Goal: Transaction & Acquisition: Purchase product/service

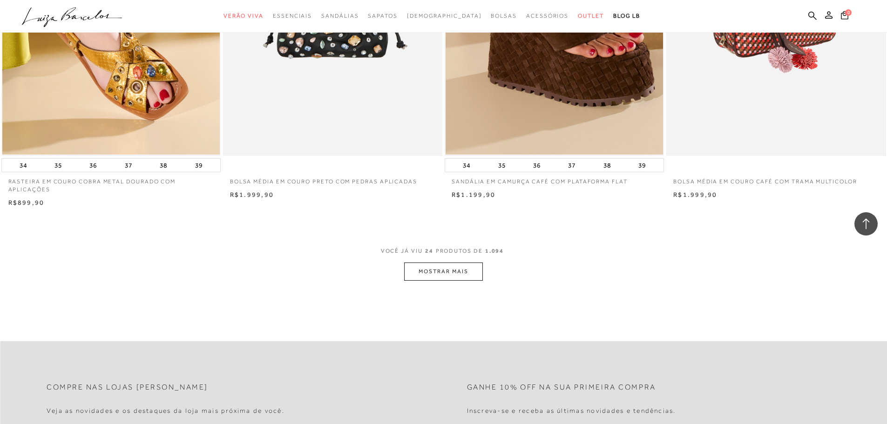
scroll to position [2234, 0]
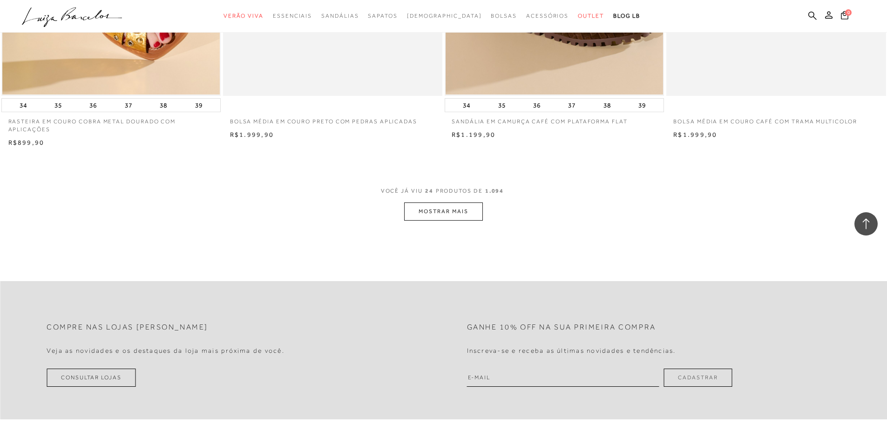
click at [437, 219] on button "MOSTRAR MAIS" at bounding box center [443, 211] width 78 height 18
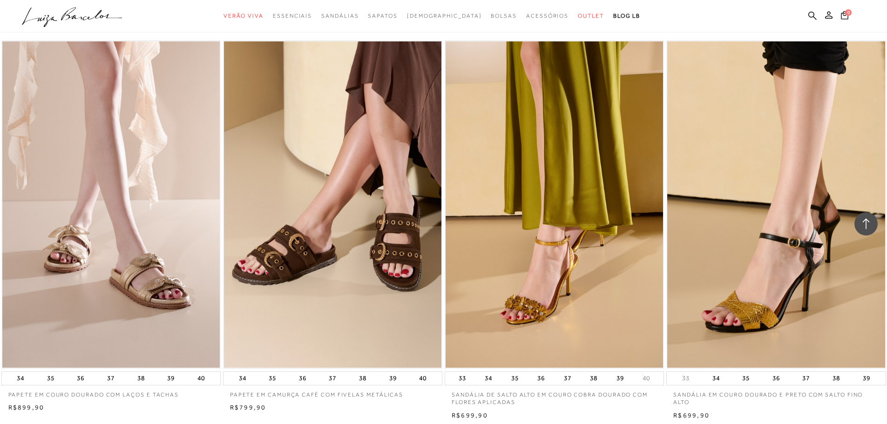
scroll to position [3537, 0]
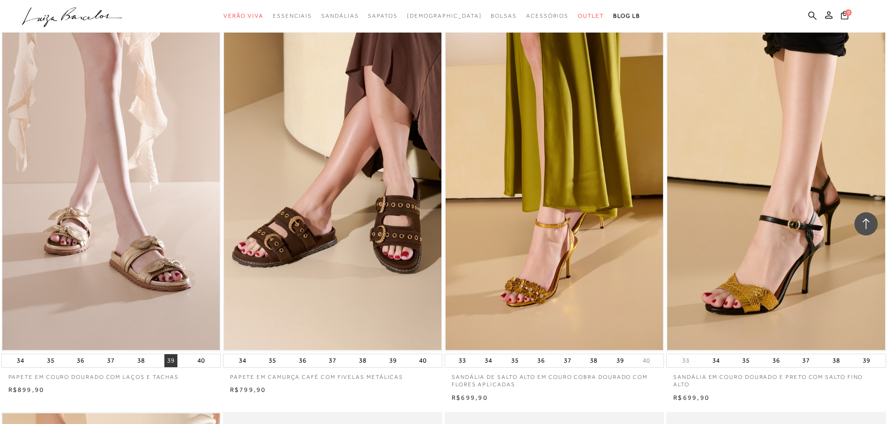
click at [170, 365] on button "39" at bounding box center [170, 360] width 13 height 13
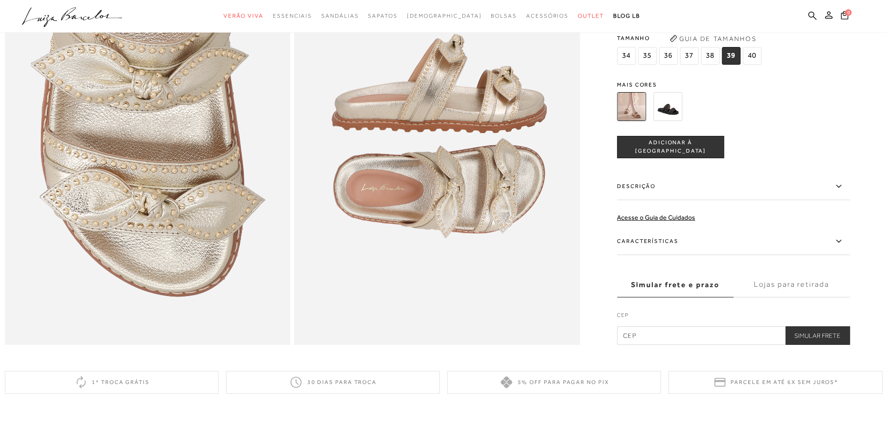
scroll to position [945, 0]
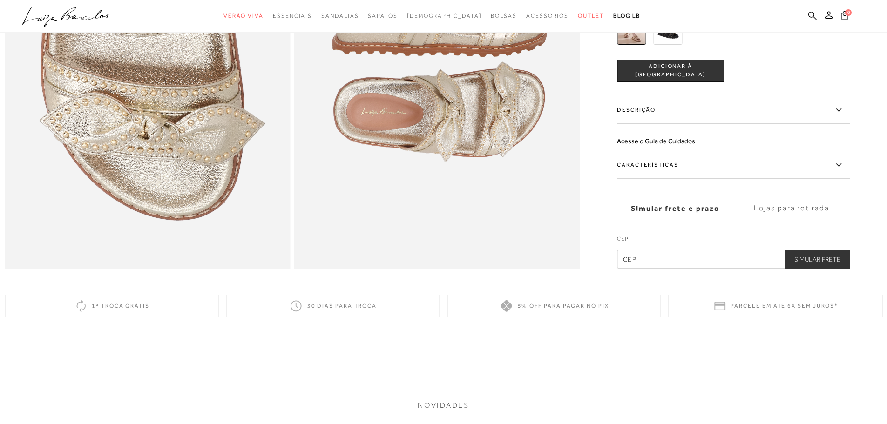
click at [705, 269] on input "text" at bounding box center [733, 259] width 233 height 19
type input "14760-046"
click at [839, 269] on button "Simular Frete" at bounding box center [817, 259] width 65 height 19
click at [838, 269] on button "Simular Frete" at bounding box center [817, 259] width 65 height 19
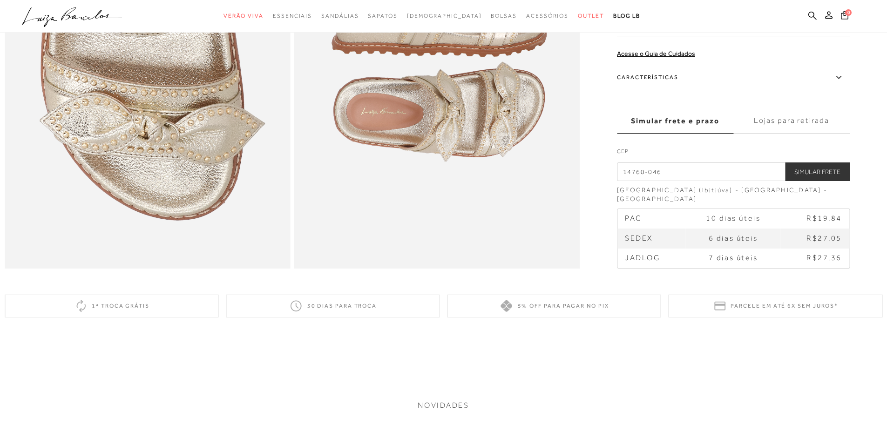
click at [796, 133] on label "Lojas para retirada" at bounding box center [791, 120] width 116 height 25
click at [0, 0] on input "Lojas para retirada" at bounding box center [0, 0] width 0 height 0
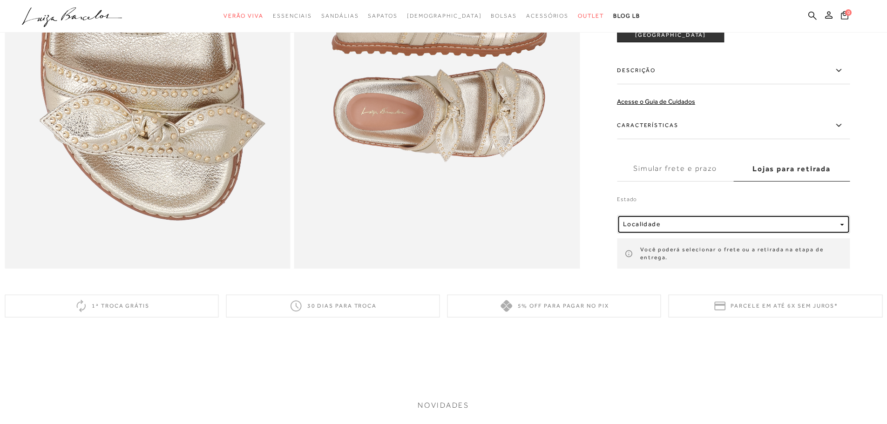
click at [819, 233] on button "Localidade" at bounding box center [733, 224] width 233 height 19
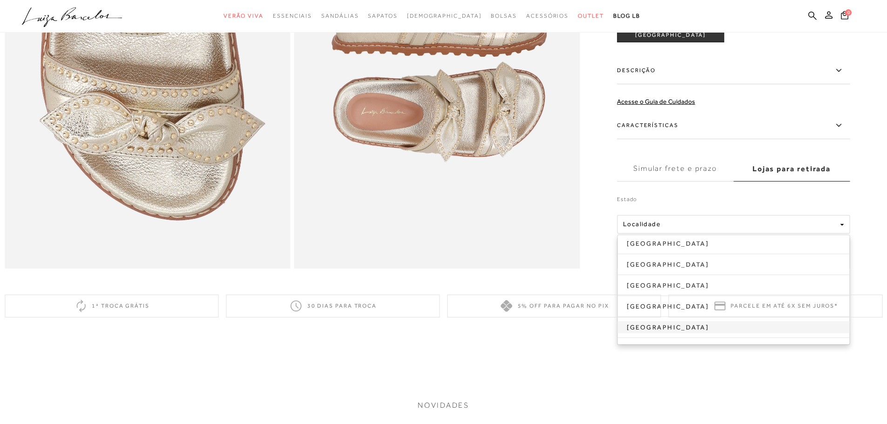
click at [660, 333] on link "[GEOGRAPHIC_DATA]" at bounding box center [733, 327] width 232 height 12
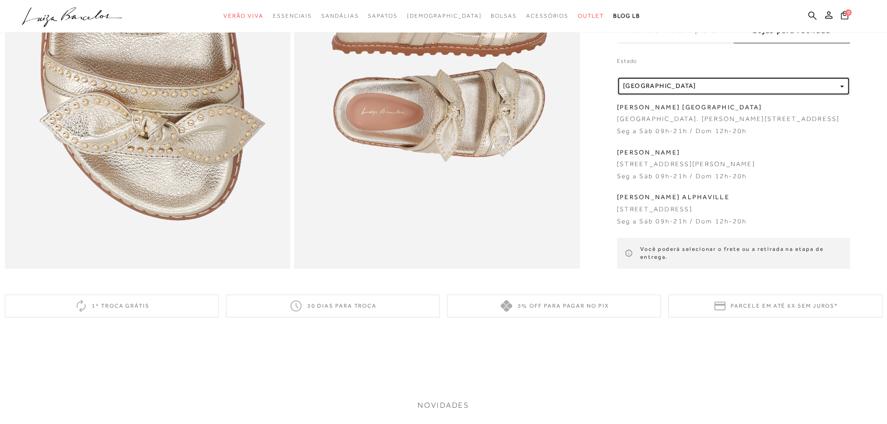
click at [723, 82] on div "Localidade São Paulo" at bounding box center [729, 86] width 213 height 8
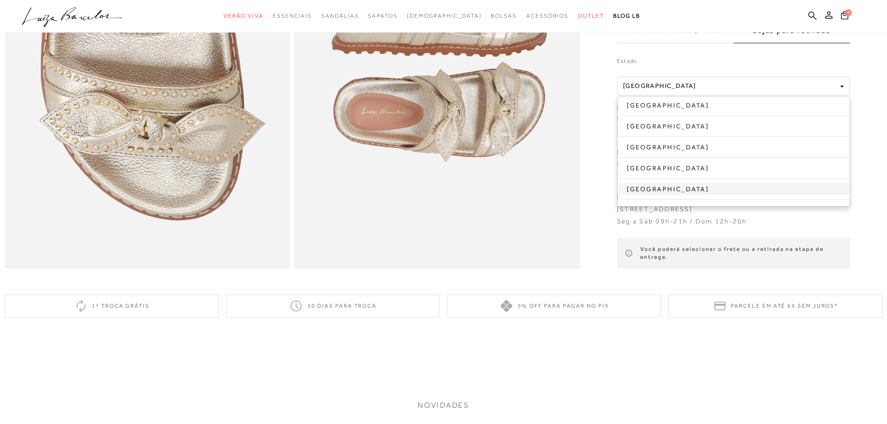
click at [682, 183] on link "[GEOGRAPHIC_DATA]" at bounding box center [733, 189] width 232 height 12
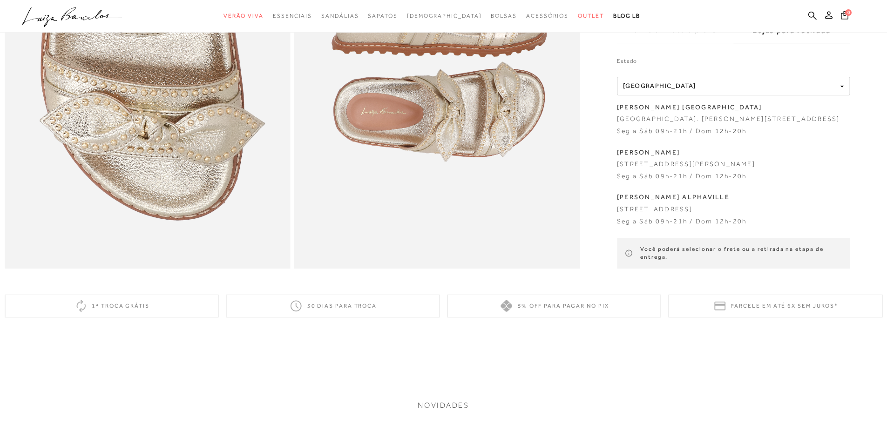
click at [763, 264] on div "Você poderá selecionar o frete ou a retirada na etapa de entrega." at bounding box center [733, 253] width 233 height 31
click at [814, 259] on div "Você poderá selecionar o frete ou a retirada na etapa de entrega." at bounding box center [733, 253] width 233 height 31
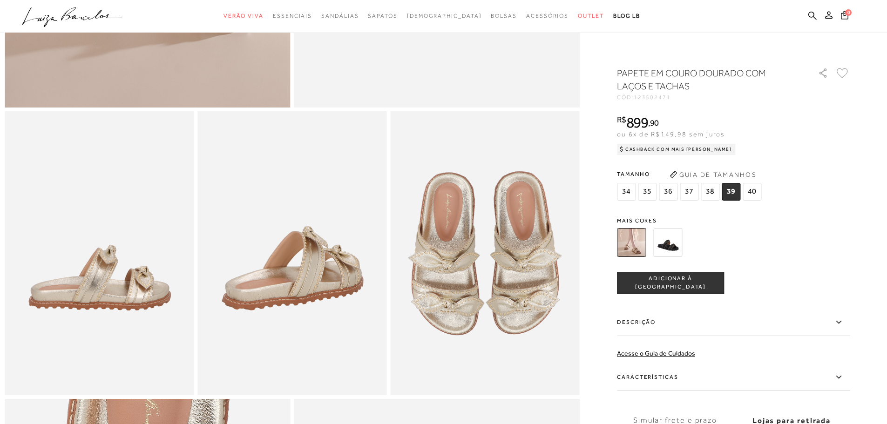
scroll to position [526, 0]
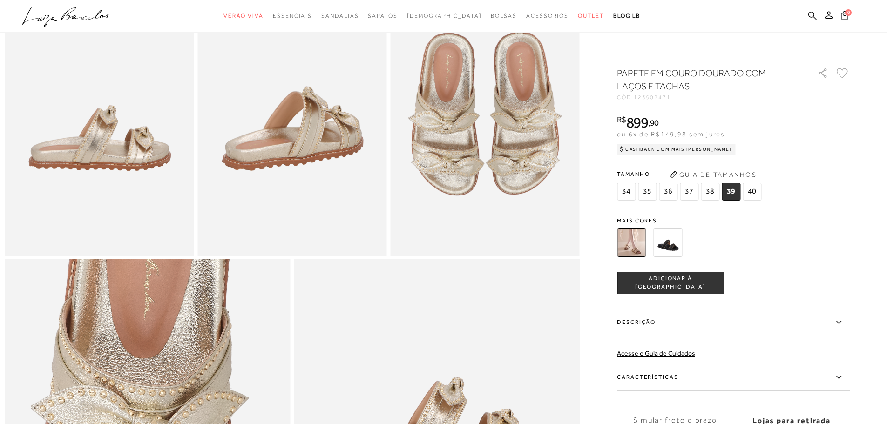
click at [700, 279] on span "ADICIONAR À [GEOGRAPHIC_DATA]" at bounding box center [670, 283] width 106 height 16
click at [676, 247] on img at bounding box center [667, 242] width 29 height 29
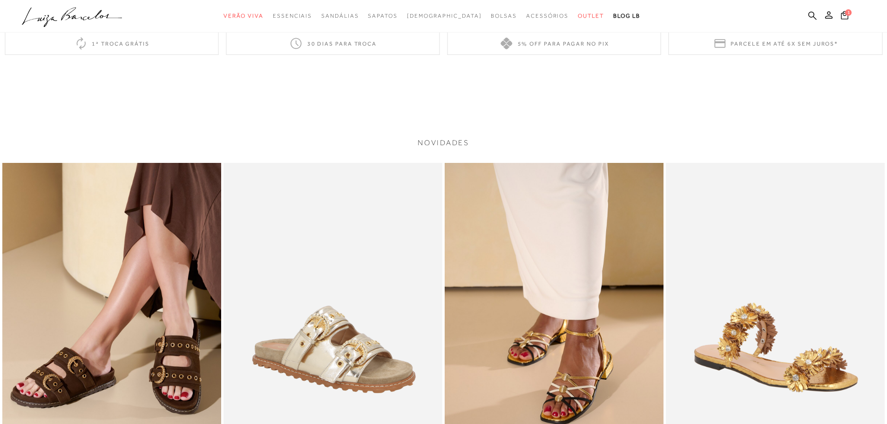
scroll to position [1862, 0]
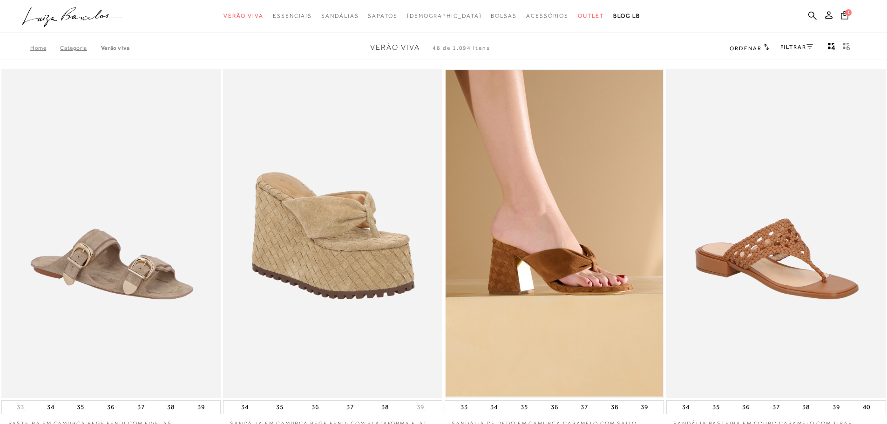
scroll to position [526, 0]
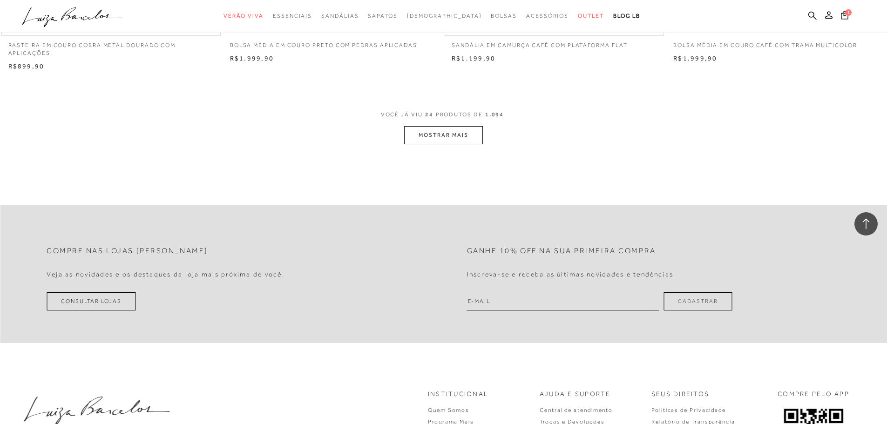
scroll to position [2306, 0]
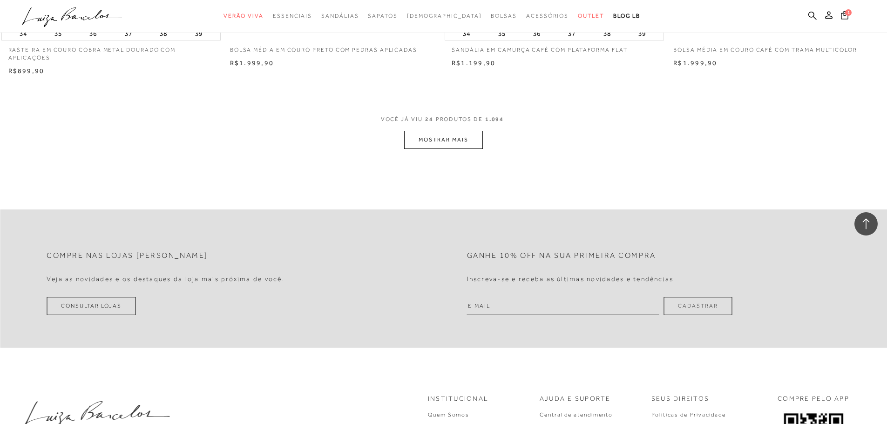
click at [453, 149] on button "MOSTRAR MAIS" at bounding box center [443, 140] width 78 height 18
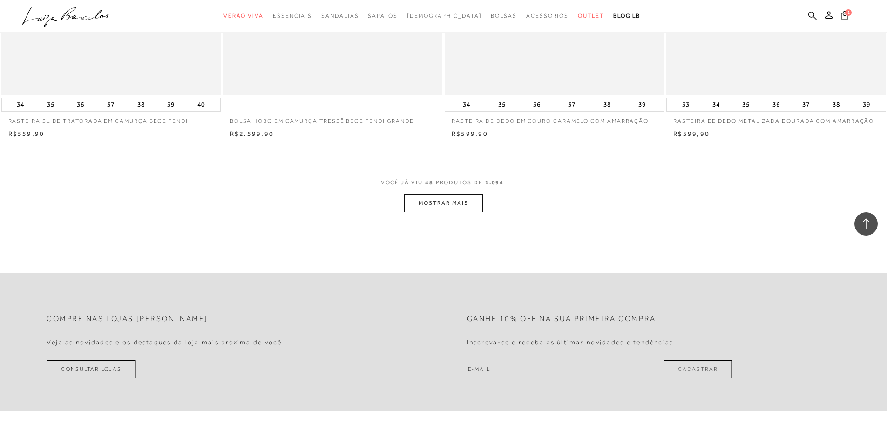
scroll to position [4633, 0]
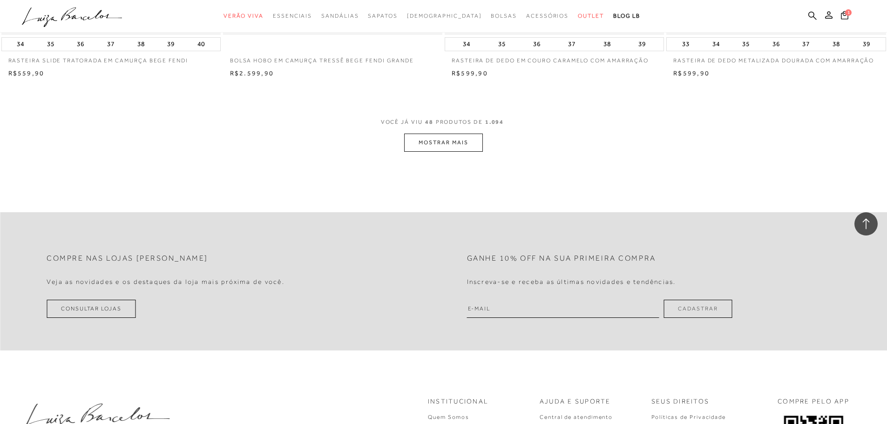
click at [447, 147] on button "MOSTRAR MAIS" at bounding box center [443, 143] width 78 height 18
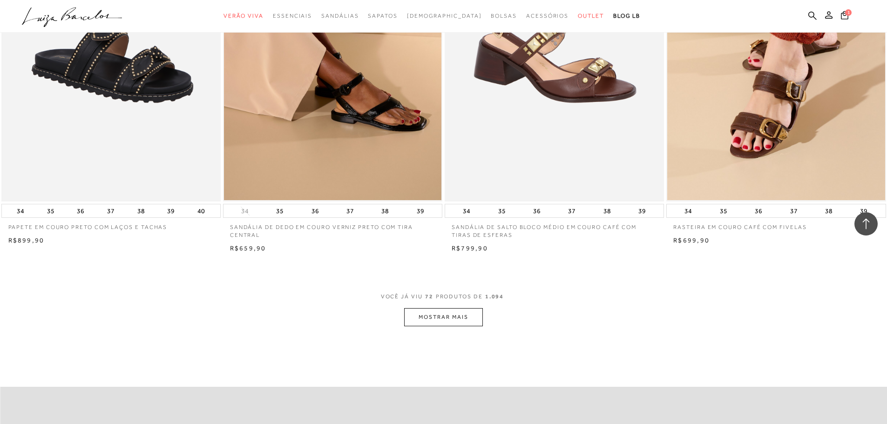
scroll to position [6821, 0]
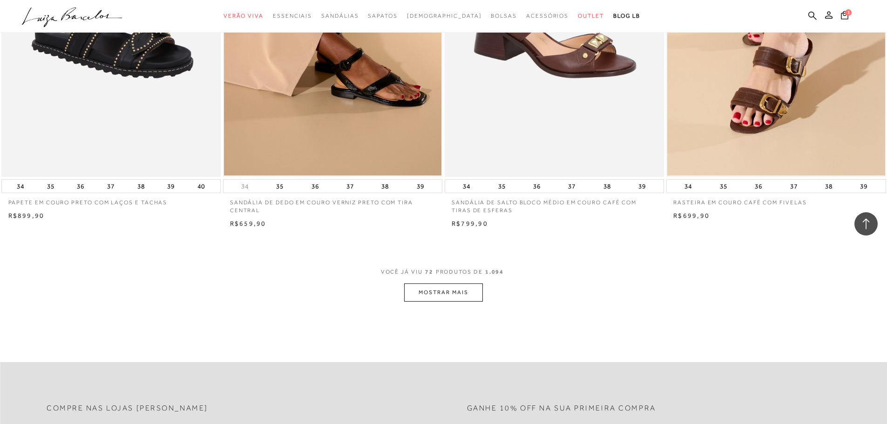
click at [456, 302] on button "MOSTRAR MAIS" at bounding box center [443, 292] width 78 height 18
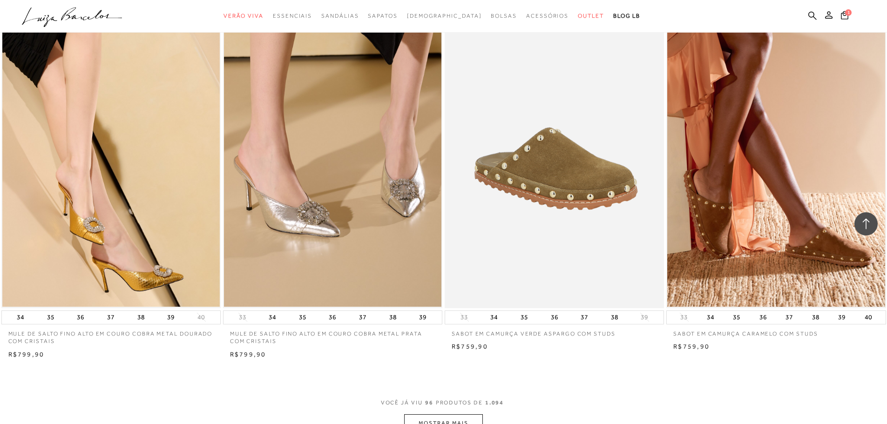
scroll to position [9055, 0]
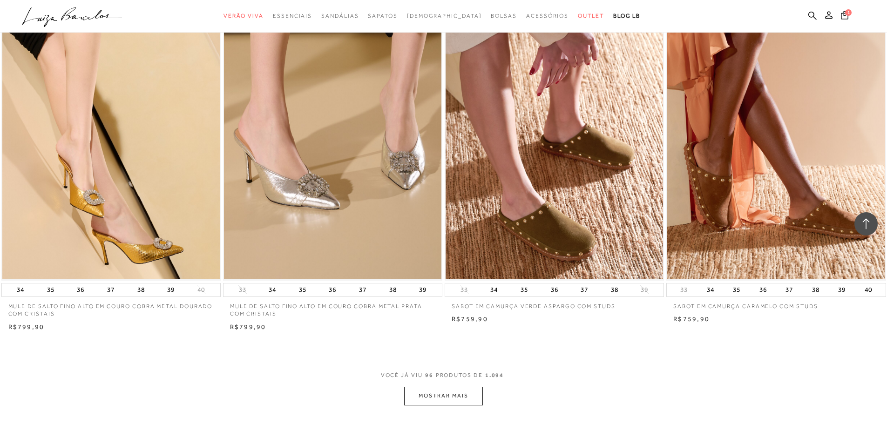
click at [473, 405] on button "MOSTRAR MAIS" at bounding box center [443, 396] width 78 height 18
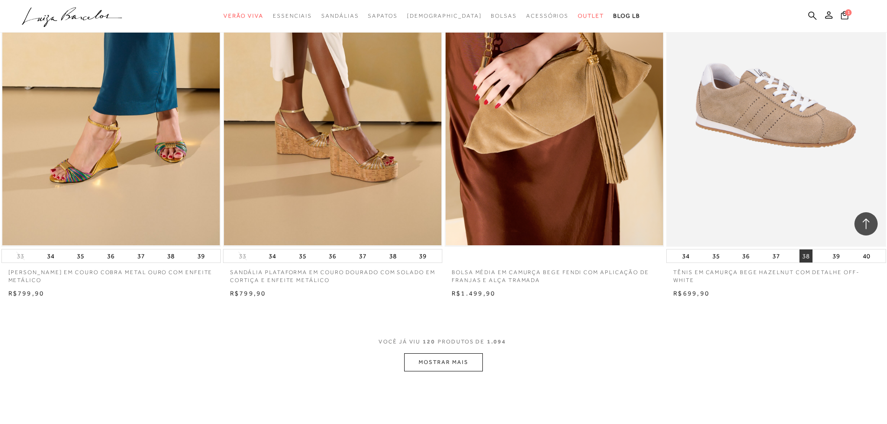
scroll to position [11429, 0]
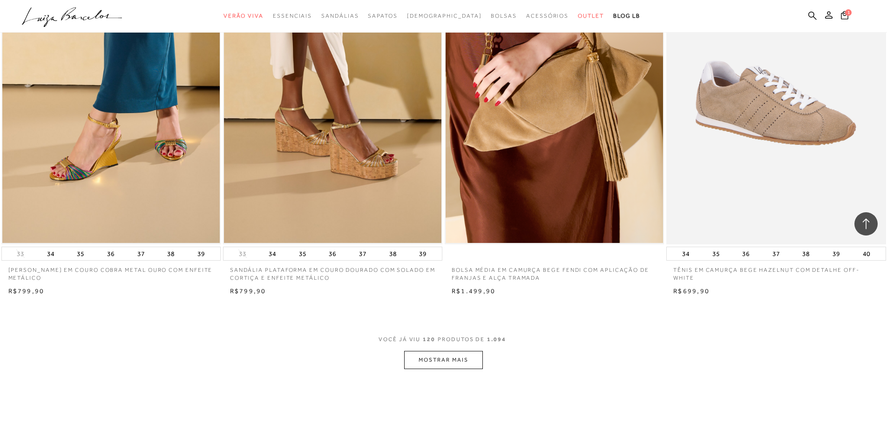
click at [467, 369] on button "MOSTRAR MAIS" at bounding box center [443, 360] width 78 height 18
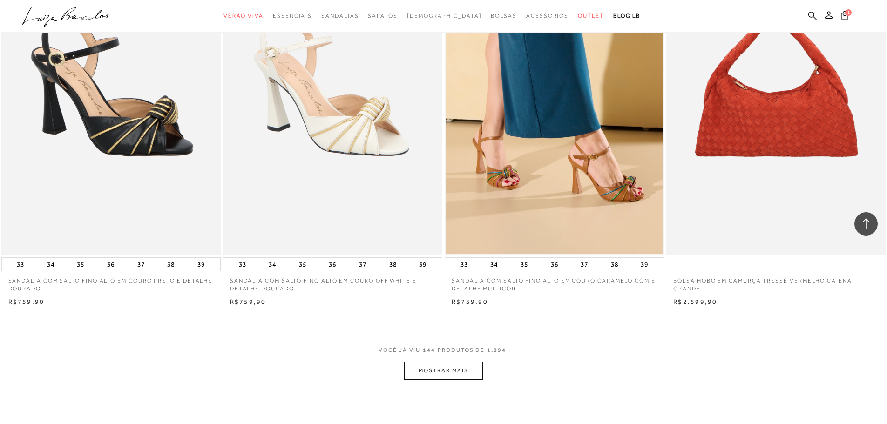
scroll to position [13756, 0]
click at [483, 376] on div "VOCÊ JÁ VIU 144 PRODUTOS DE 1.094 MOSTRAR MAIS" at bounding box center [443, 361] width 887 height 35
click at [454, 376] on button "MOSTRAR MAIS" at bounding box center [443, 370] width 78 height 18
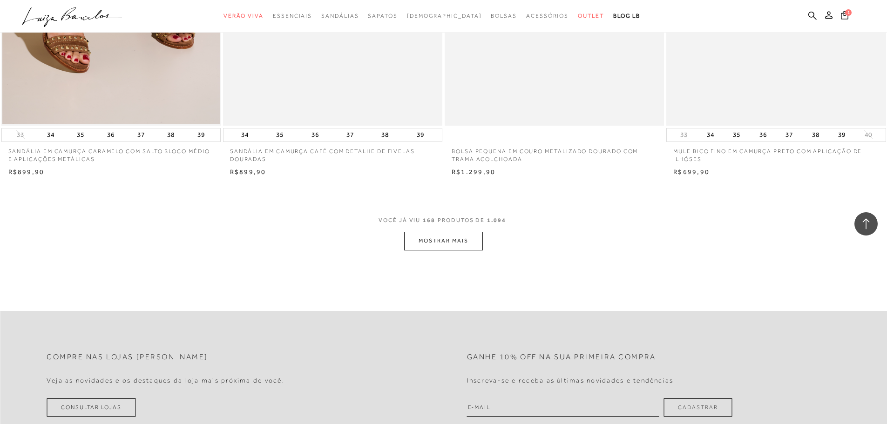
scroll to position [16409, 0]
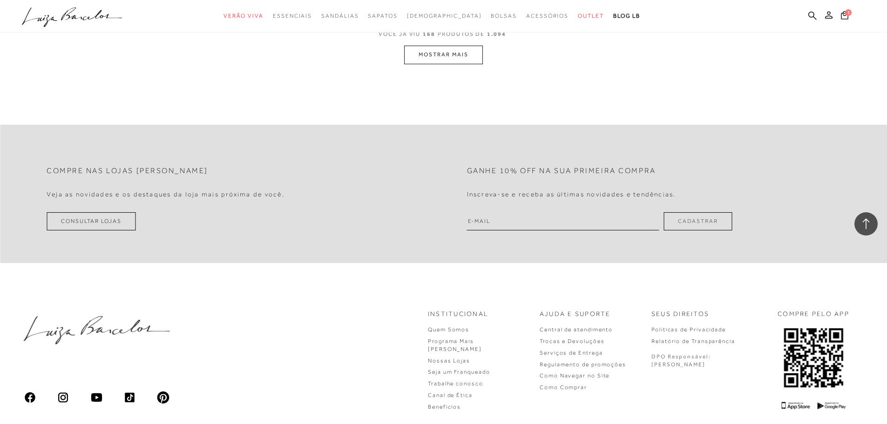
click at [444, 60] on button "MOSTRAR MAIS" at bounding box center [443, 55] width 78 height 18
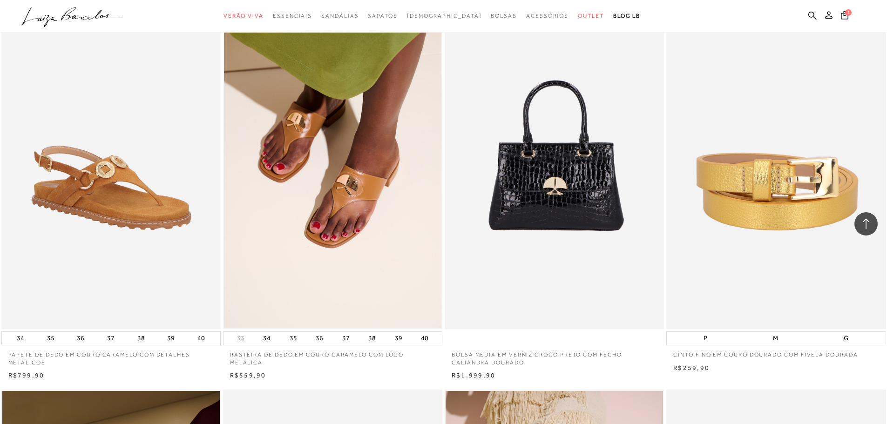
scroll to position [18747, 0]
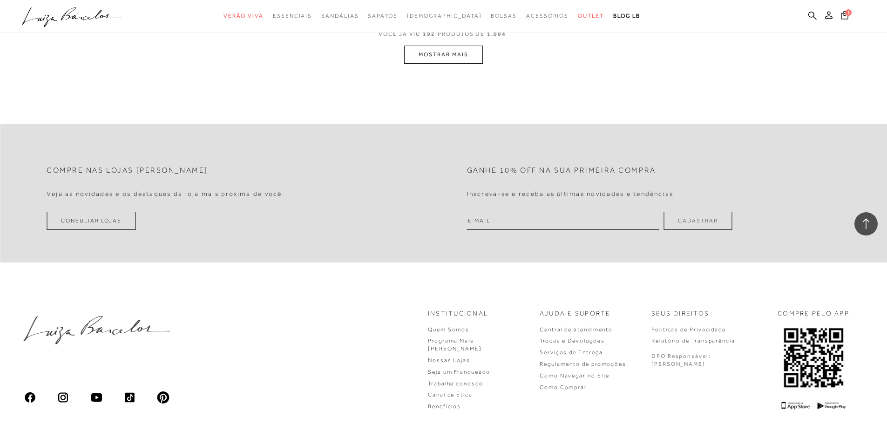
click at [467, 60] on button "MOSTRAR MAIS" at bounding box center [443, 55] width 78 height 18
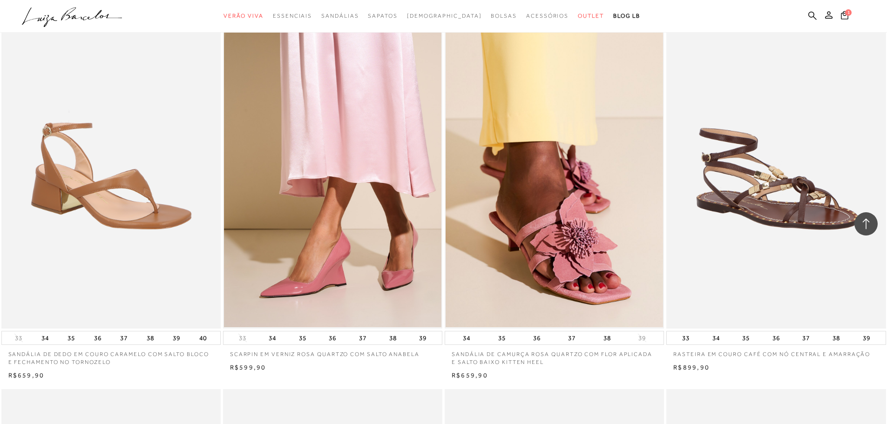
scroll to position [21076, 0]
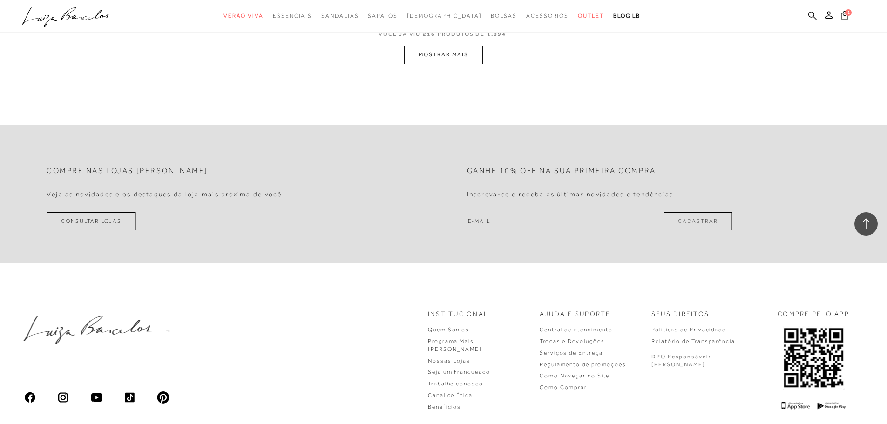
click at [467, 60] on button "MOSTRAR MAIS" at bounding box center [443, 55] width 78 height 18
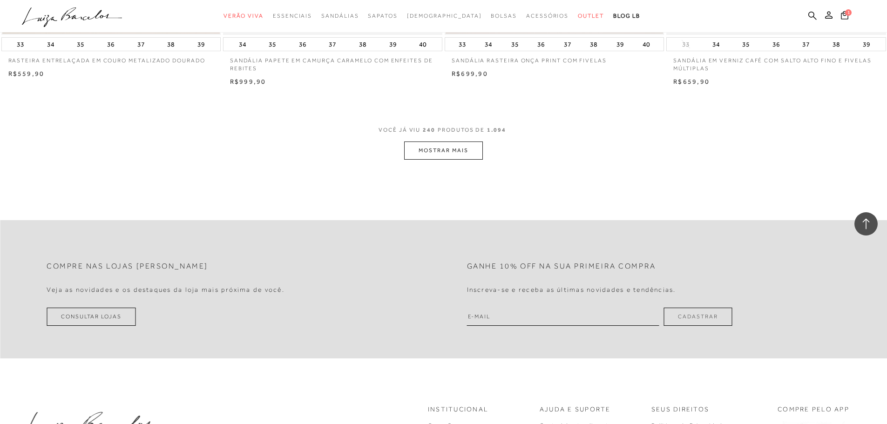
scroll to position [23319, 0]
click at [436, 156] on button "MOSTRAR MAIS" at bounding box center [443, 150] width 78 height 18
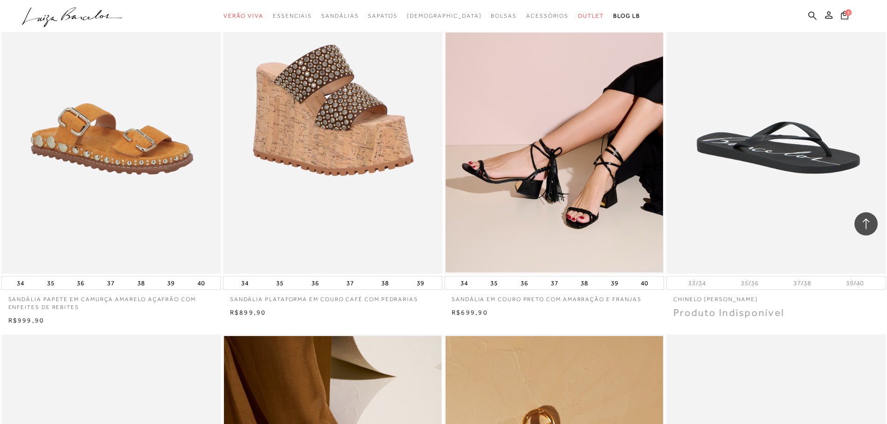
scroll to position [19968, 0]
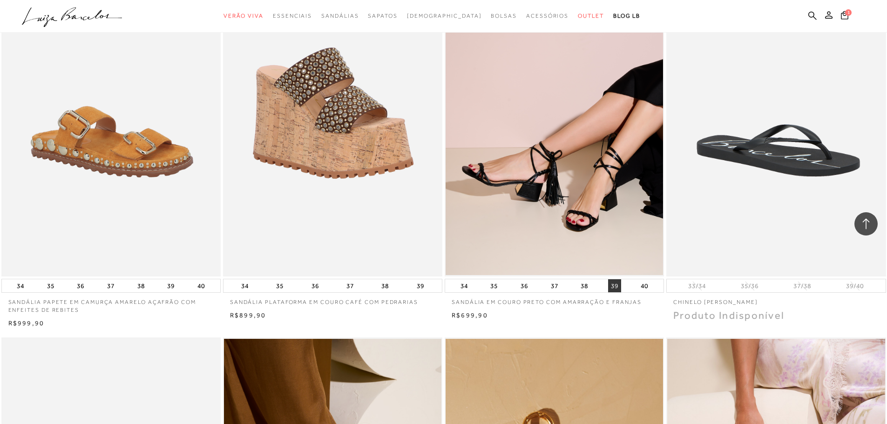
click at [613, 292] on button "39" at bounding box center [614, 285] width 13 height 13
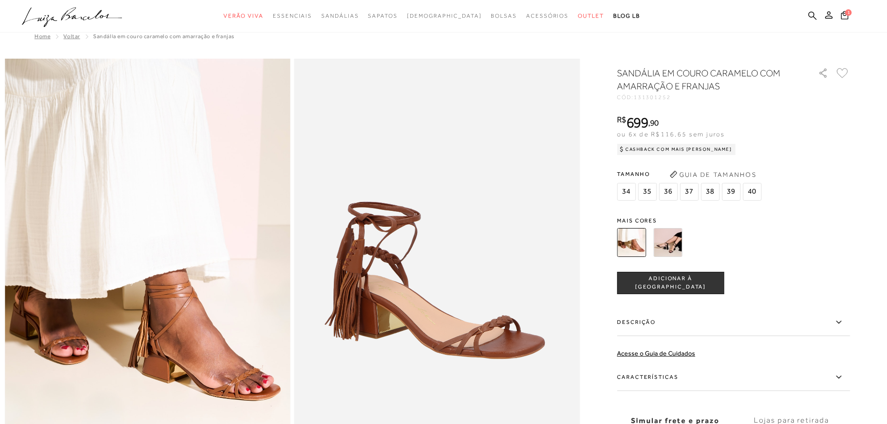
scroll to position [93, 0]
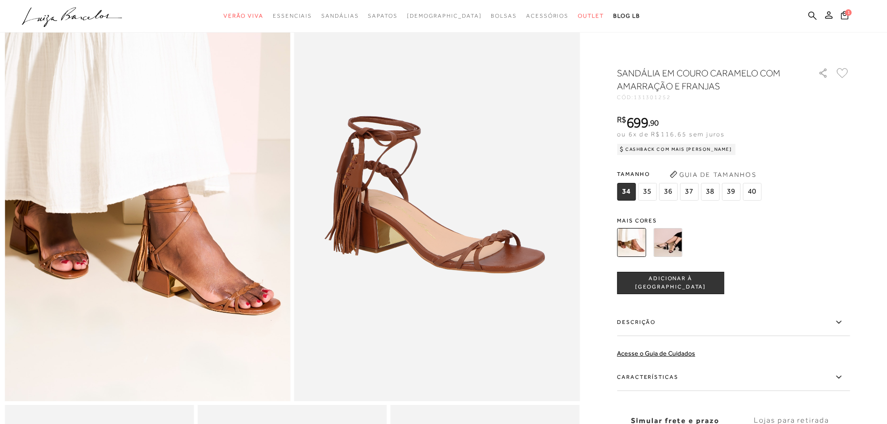
click at [738, 188] on span "39" at bounding box center [730, 192] width 19 height 18
click at [706, 281] on span "ADICIONAR À [GEOGRAPHIC_DATA]" at bounding box center [670, 283] width 106 height 16
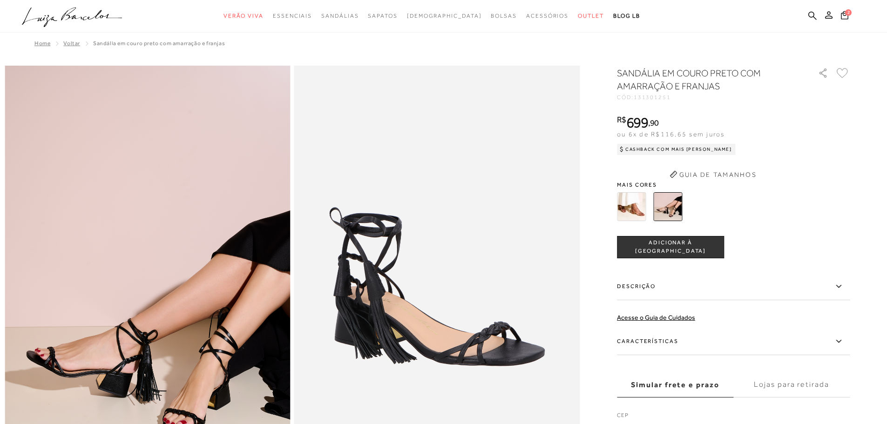
scroll to position [0, 0]
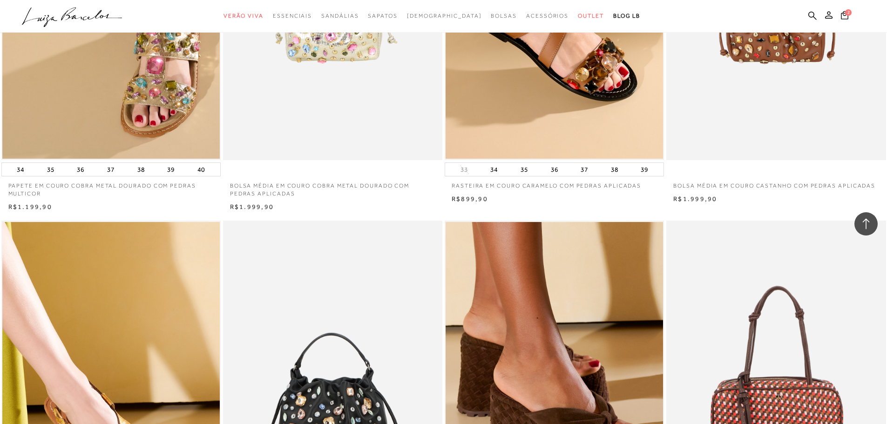
scroll to position [1840, 0]
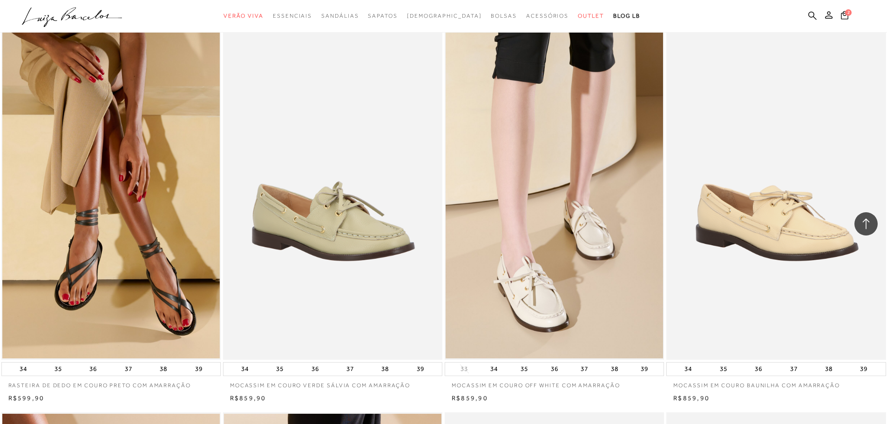
scroll to position [425, 0]
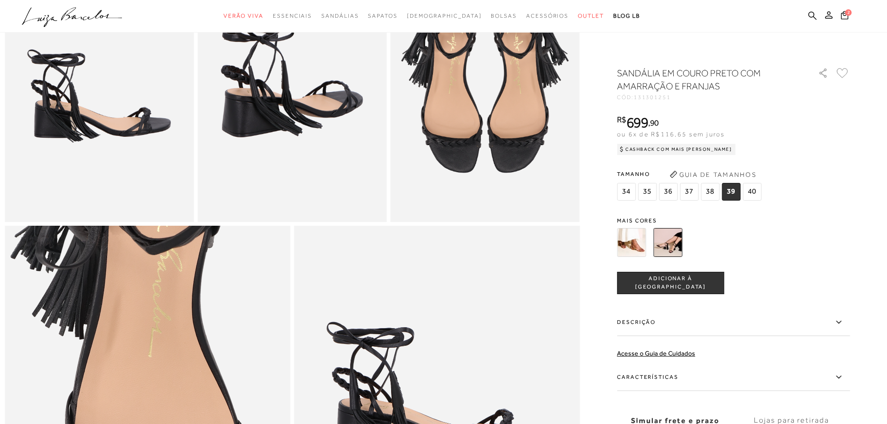
scroll to position [559, 0]
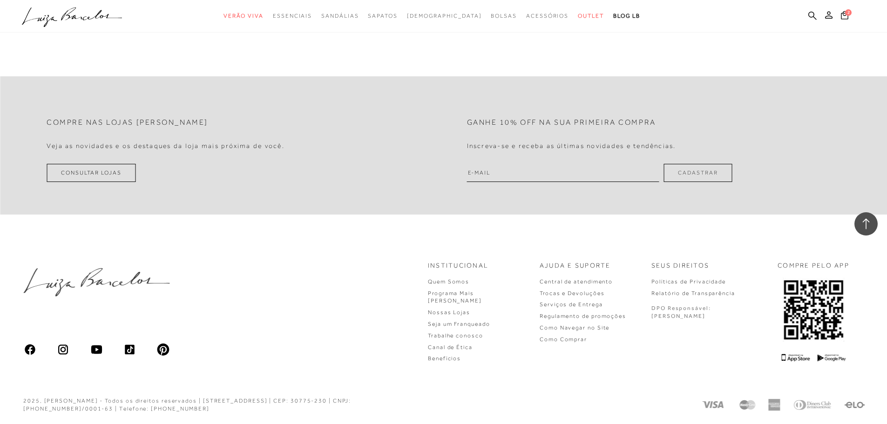
scroll to position [2306, 0]
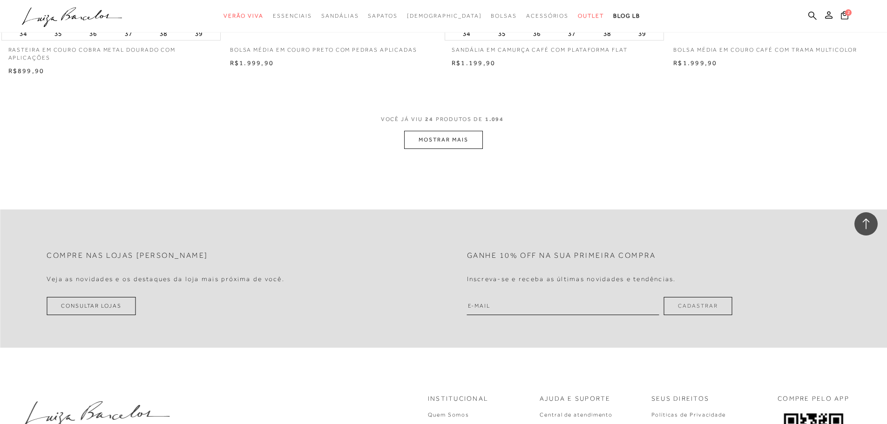
click at [436, 145] on button "MOSTRAR MAIS" at bounding box center [443, 140] width 78 height 18
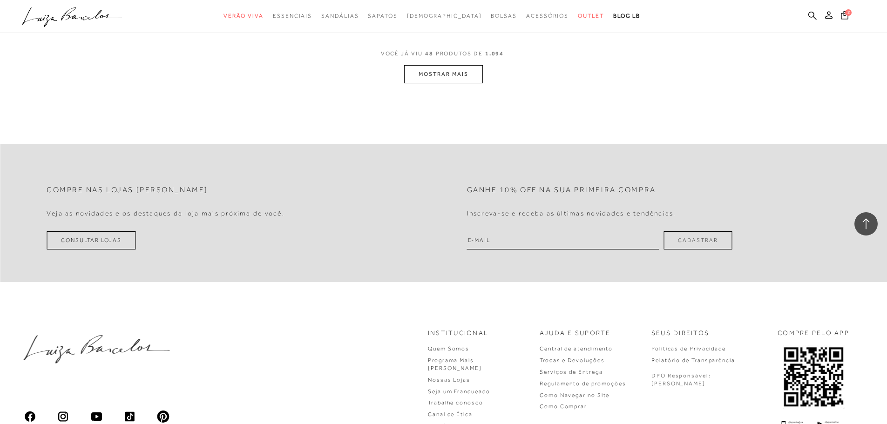
scroll to position [4589, 0]
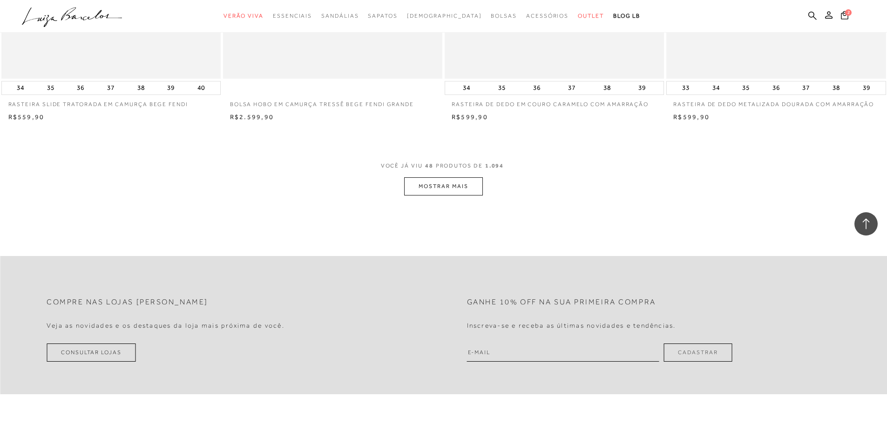
click at [468, 193] on button "MOSTRAR MAIS" at bounding box center [443, 186] width 78 height 18
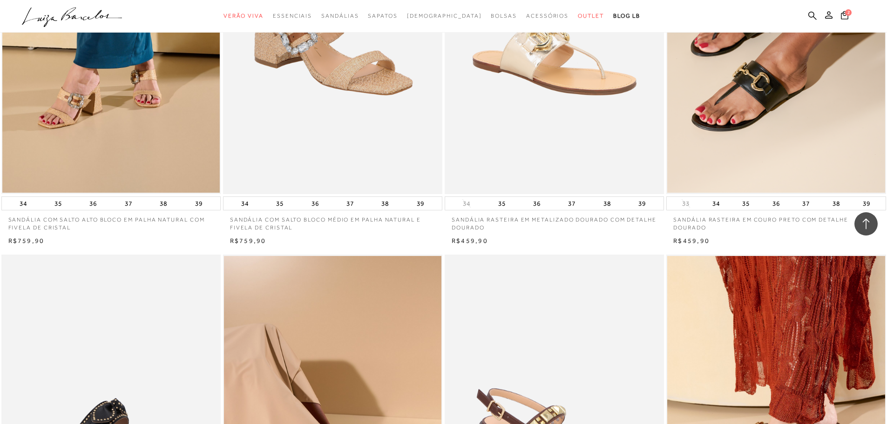
scroll to position [6265, 0]
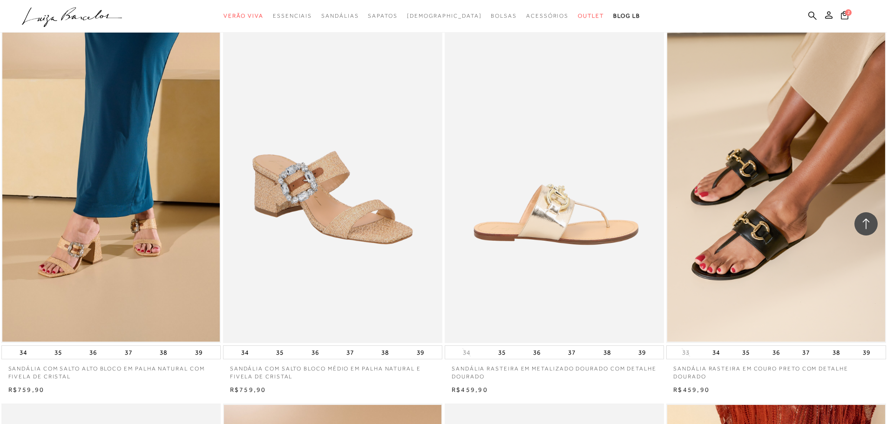
click at [592, 214] on img at bounding box center [554, 178] width 218 height 329
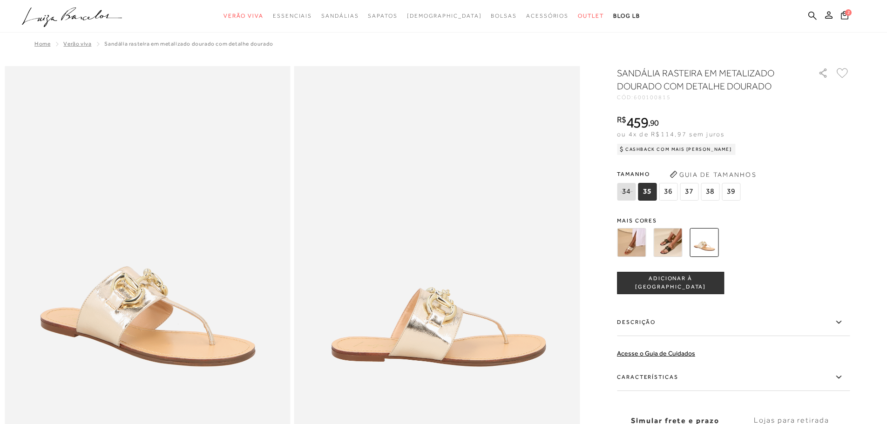
click at [646, 240] on img at bounding box center [631, 242] width 29 height 29
click at [645, 238] on img at bounding box center [631, 242] width 29 height 29
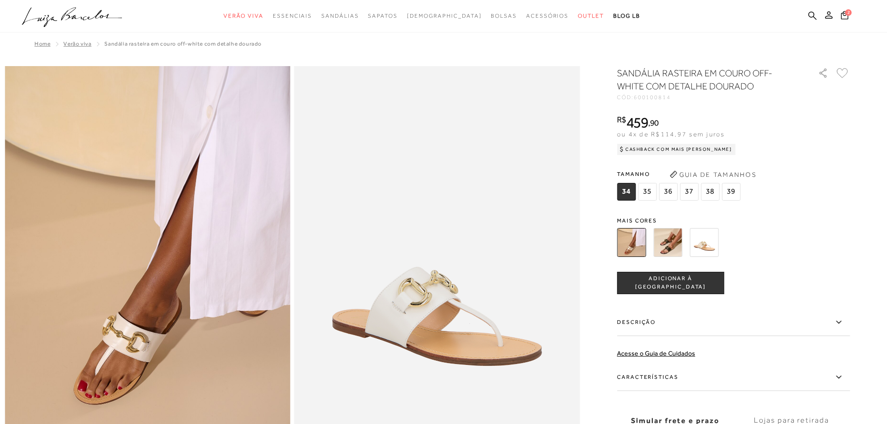
click at [703, 229] on img at bounding box center [703, 242] width 29 height 29
click at [705, 232] on img at bounding box center [703, 242] width 29 height 29
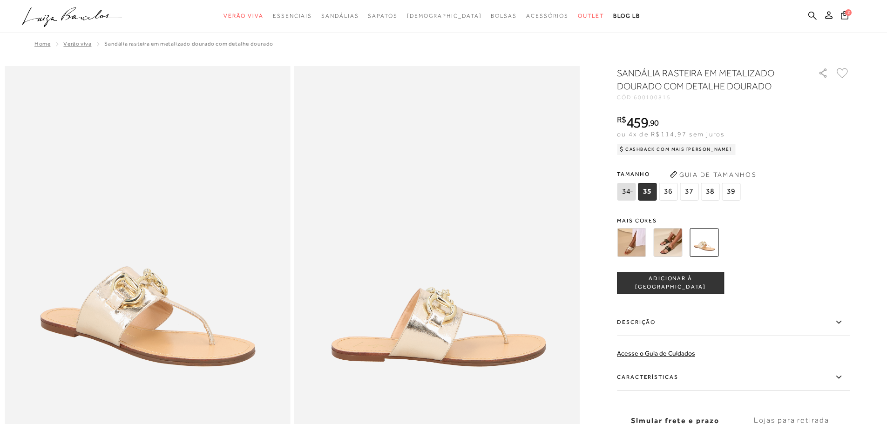
click at [739, 196] on span "39" at bounding box center [730, 192] width 19 height 18
click at [694, 283] on span "ADICIONAR À [GEOGRAPHIC_DATA]" at bounding box center [670, 283] width 106 height 16
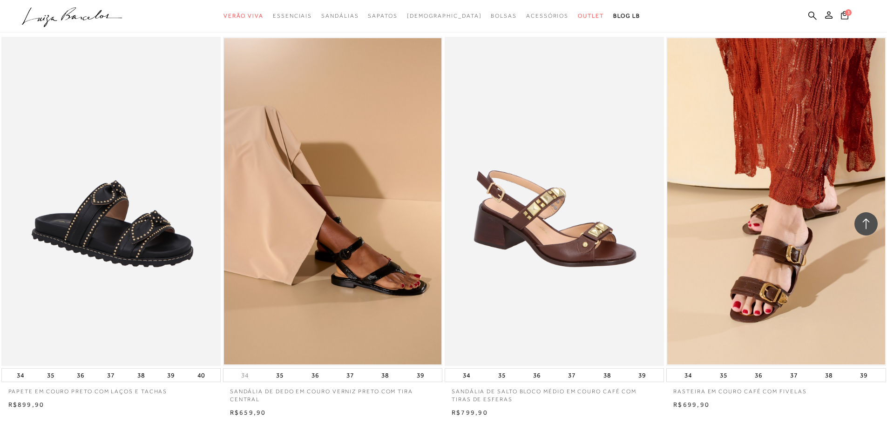
scroll to position [6838, 0]
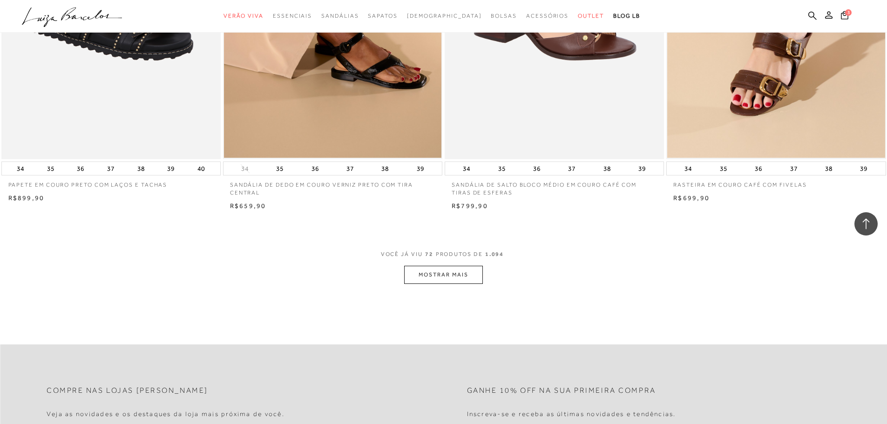
click at [466, 284] on button "MOSTRAR MAIS" at bounding box center [443, 275] width 78 height 18
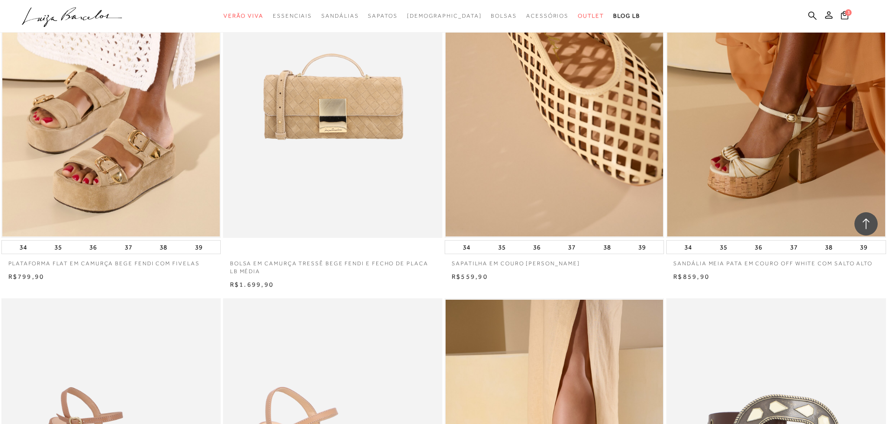
scroll to position [7164, 0]
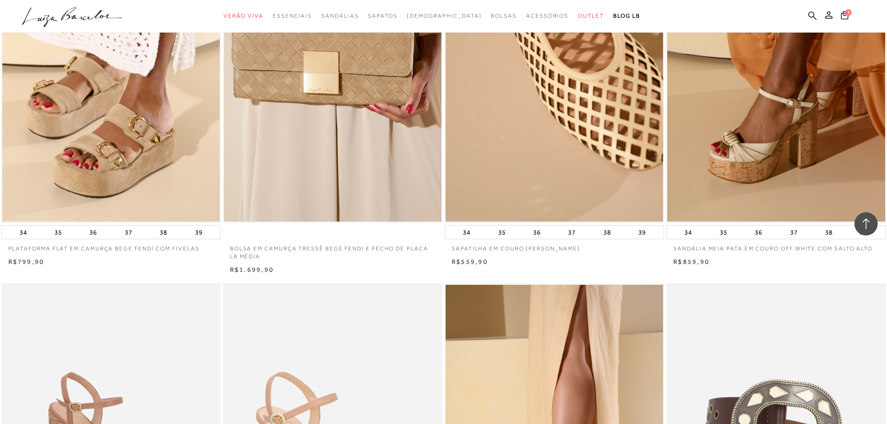
drag, startPoint x: 334, startPoint y: 203, endPoint x: 893, endPoint y: 177, distance: 559.6
click at [862, 177] on ul at bounding box center [775, 58] width 217 height 326
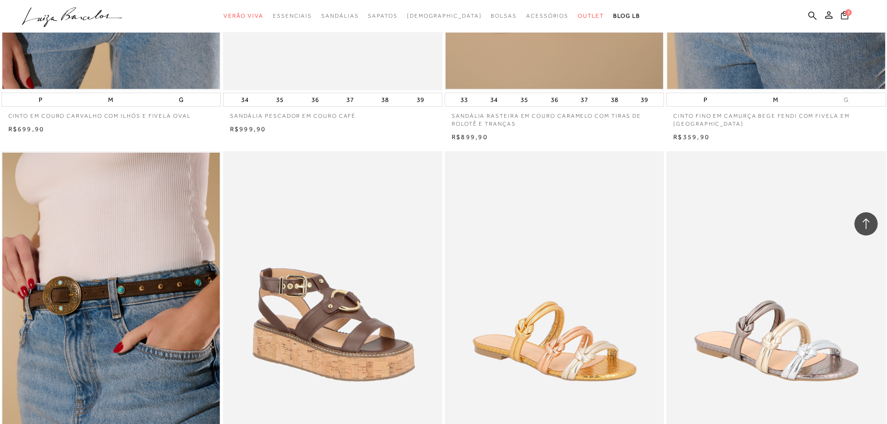
scroll to position [8064, 0]
